Goal: Ask a question

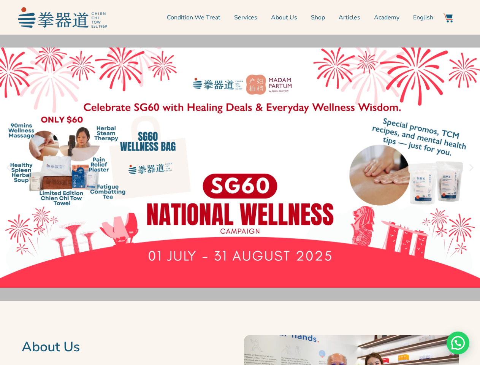
click at [458, 343] on div "Need help?" at bounding box center [457, 342] width 23 height 23
